Goal: Information Seeking & Learning: Understand process/instructions

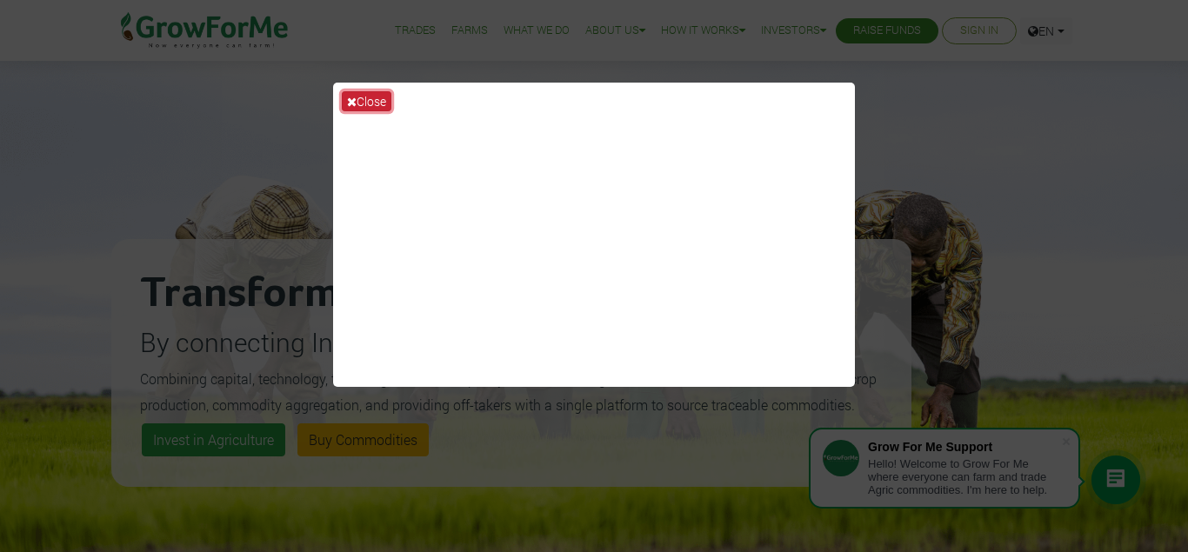
click at [368, 102] on button "Close" at bounding box center [367, 101] width 50 height 20
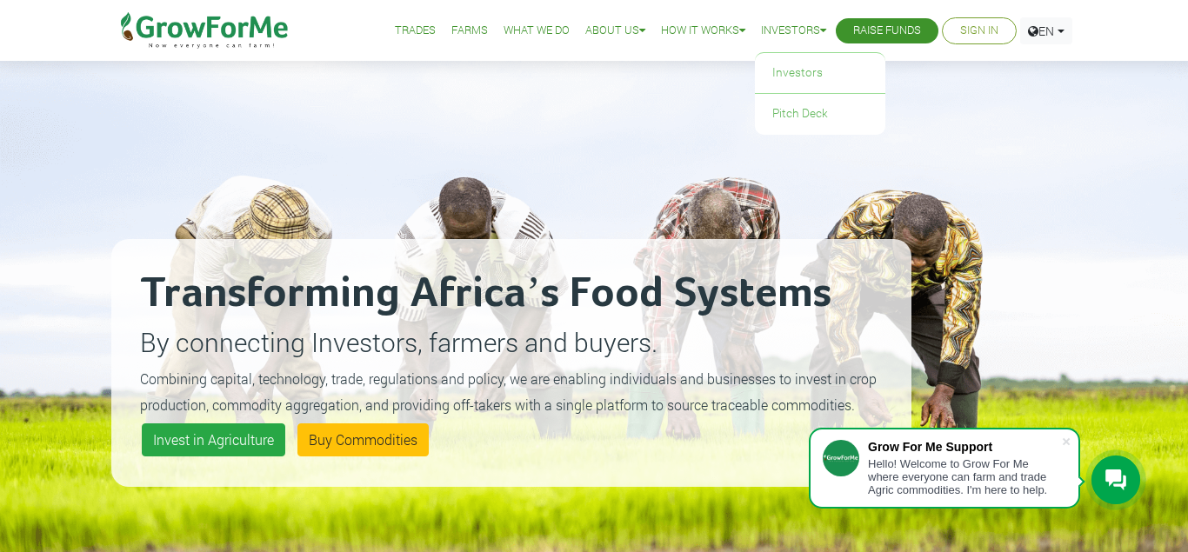
click at [799, 34] on link "Investors" at bounding box center [793, 31] width 65 height 18
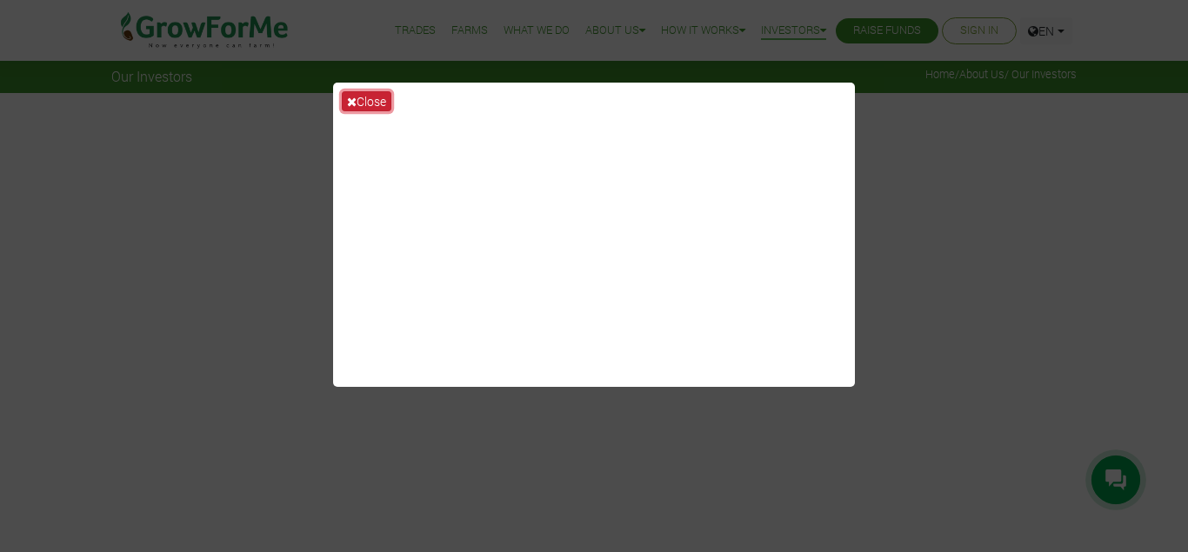
click at [370, 98] on button "Close" at bounding box center [367, 101] width 50 height 20
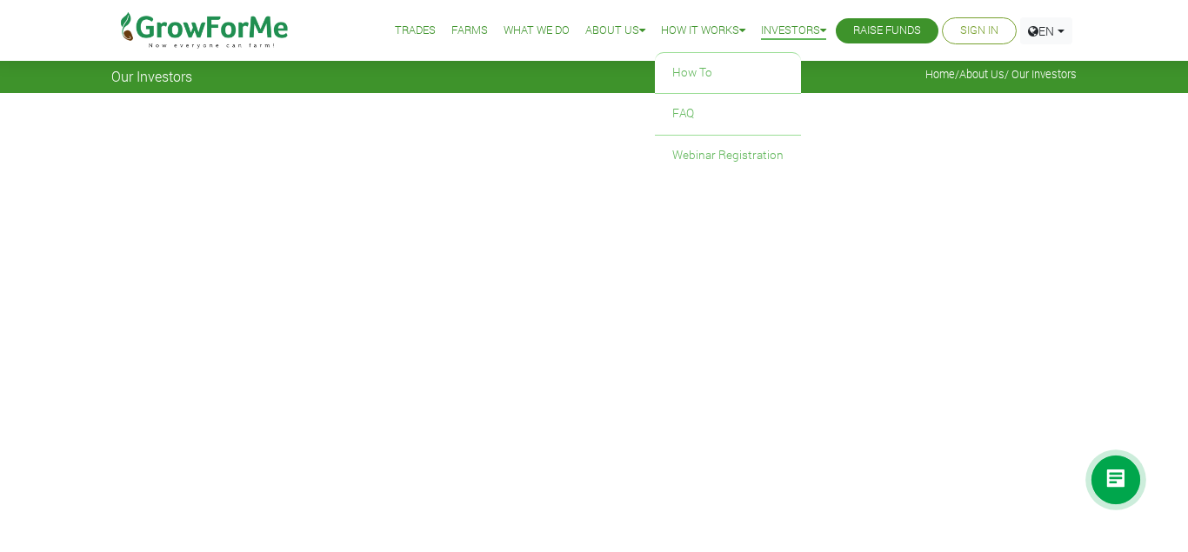
click at [722, 38] on link "How it Works" at bounding box center [703, 31] width 84 height 18
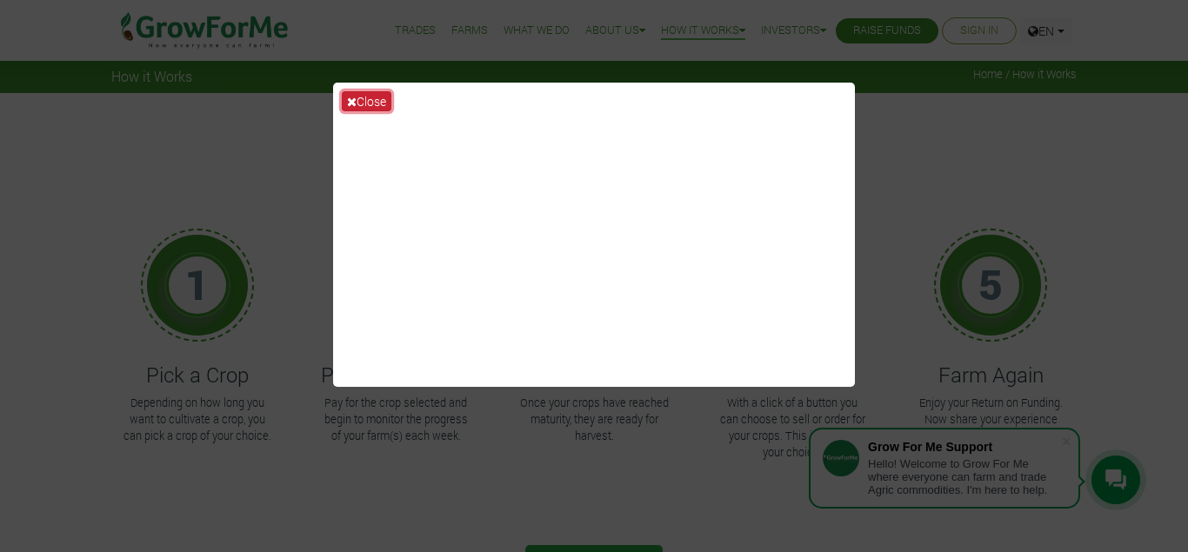
click at [370, 110] on button "Close" at bounding box center [367, 101] width 50 height 20
